Goal: Task Accomplishment & Management: Manage account settings

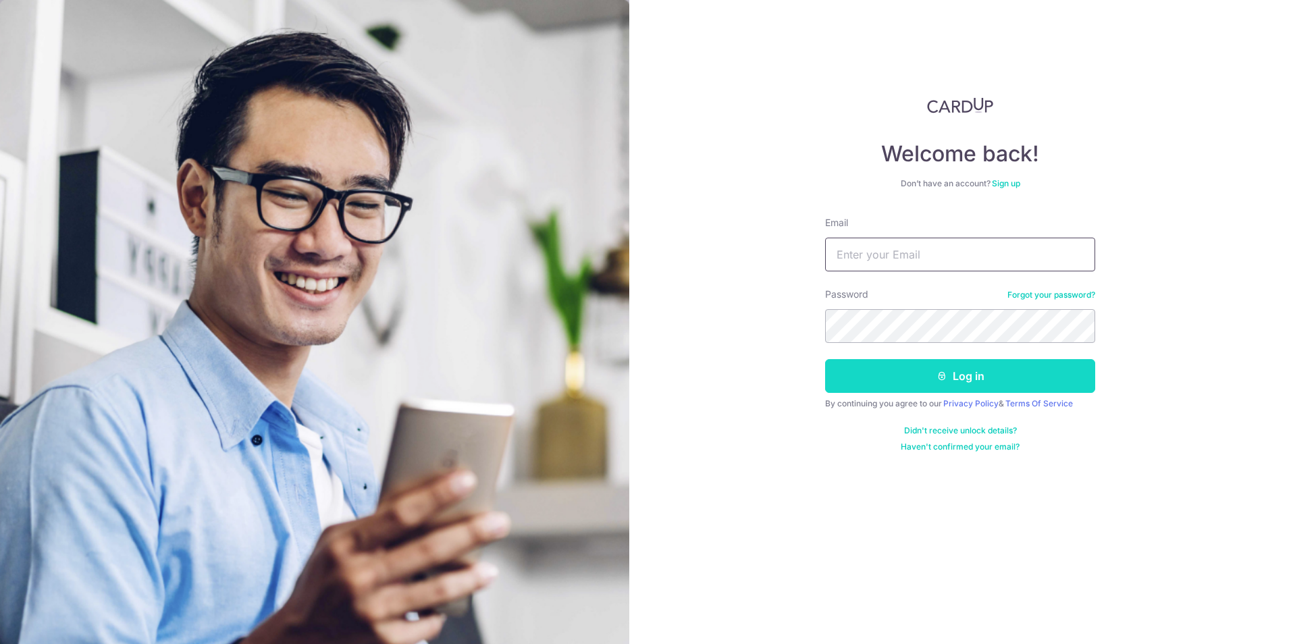
type input "[EMAIL_ADDRESS][DOMAIN_NAME]"
click at [900, 392] on button "Log in" at bounding box center [960, 376] width 270 height 34
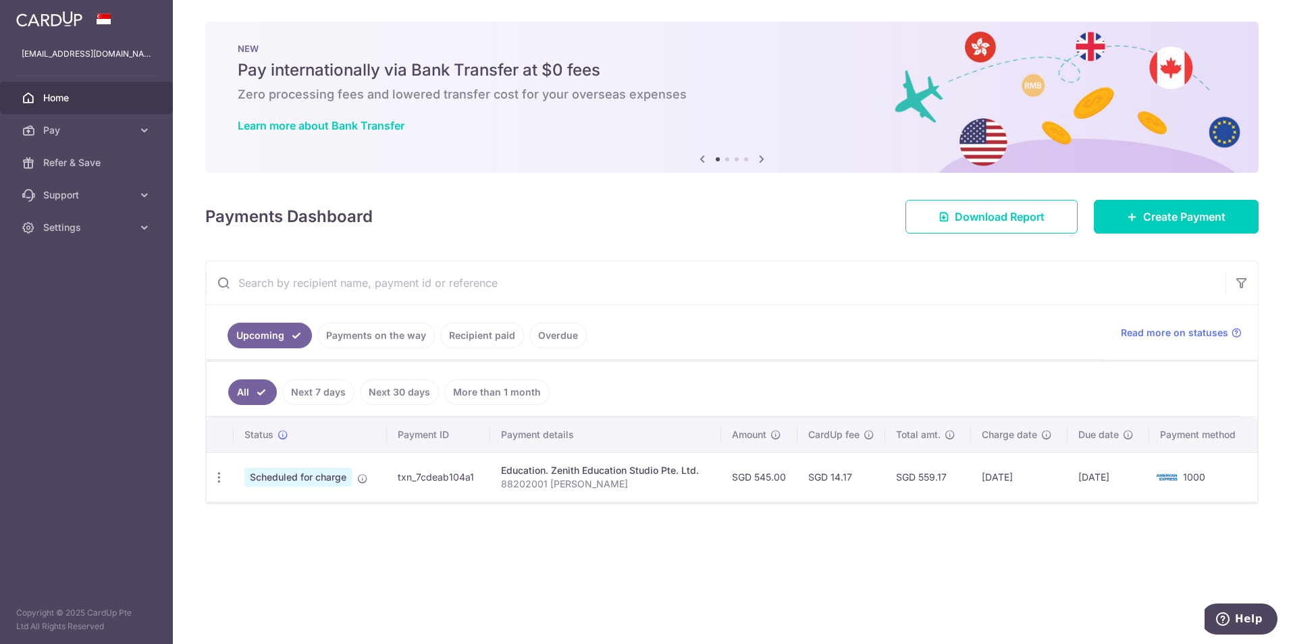
click at [379, 336] on link "Payments on the way" at bounding box center [375, 336] width 117 height 26
